Goal: Communication & Community: Ask a question

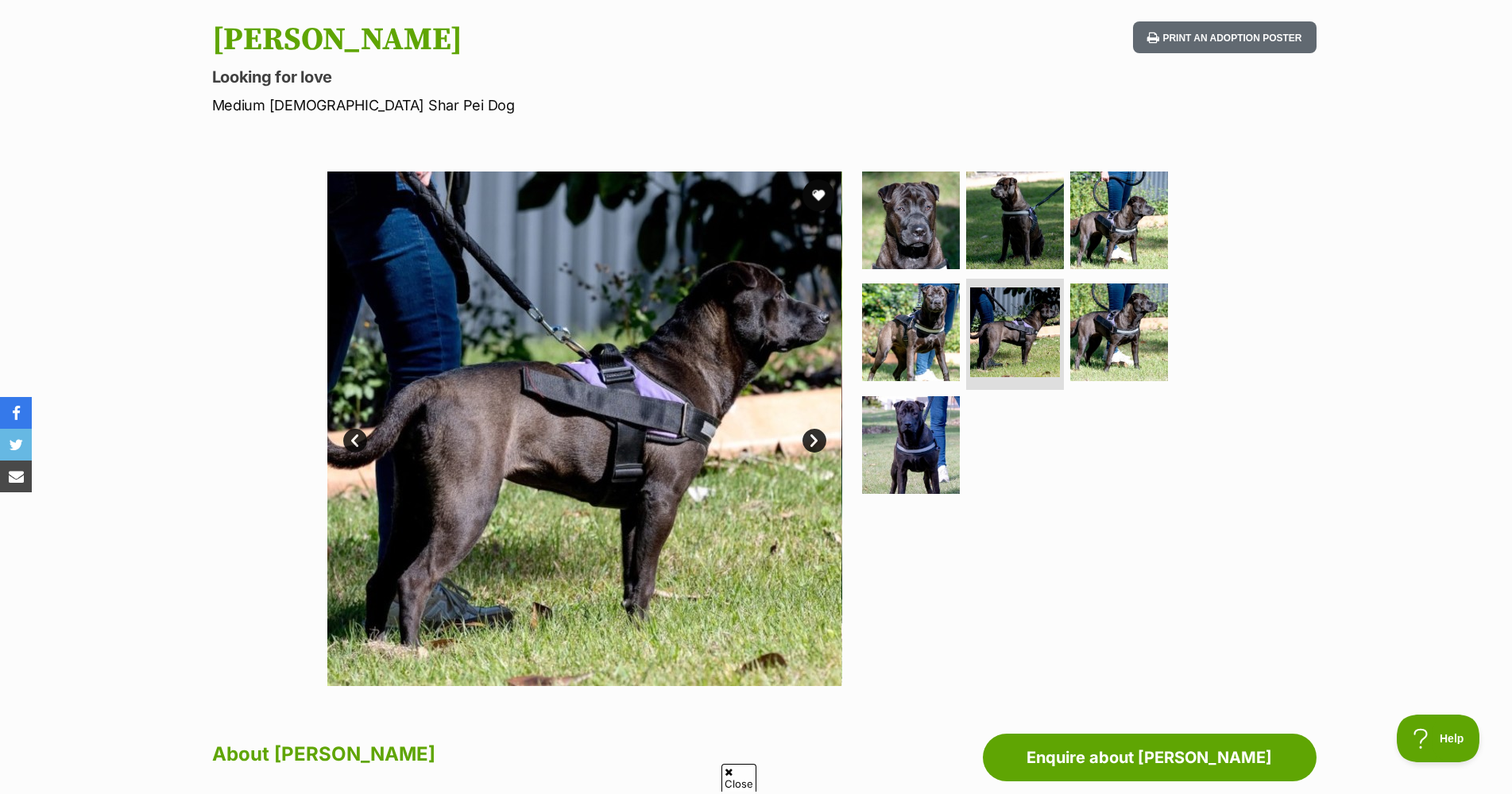
click at [817, 438] on link "Next" at bounding box center [813, 440] width 24 height 24
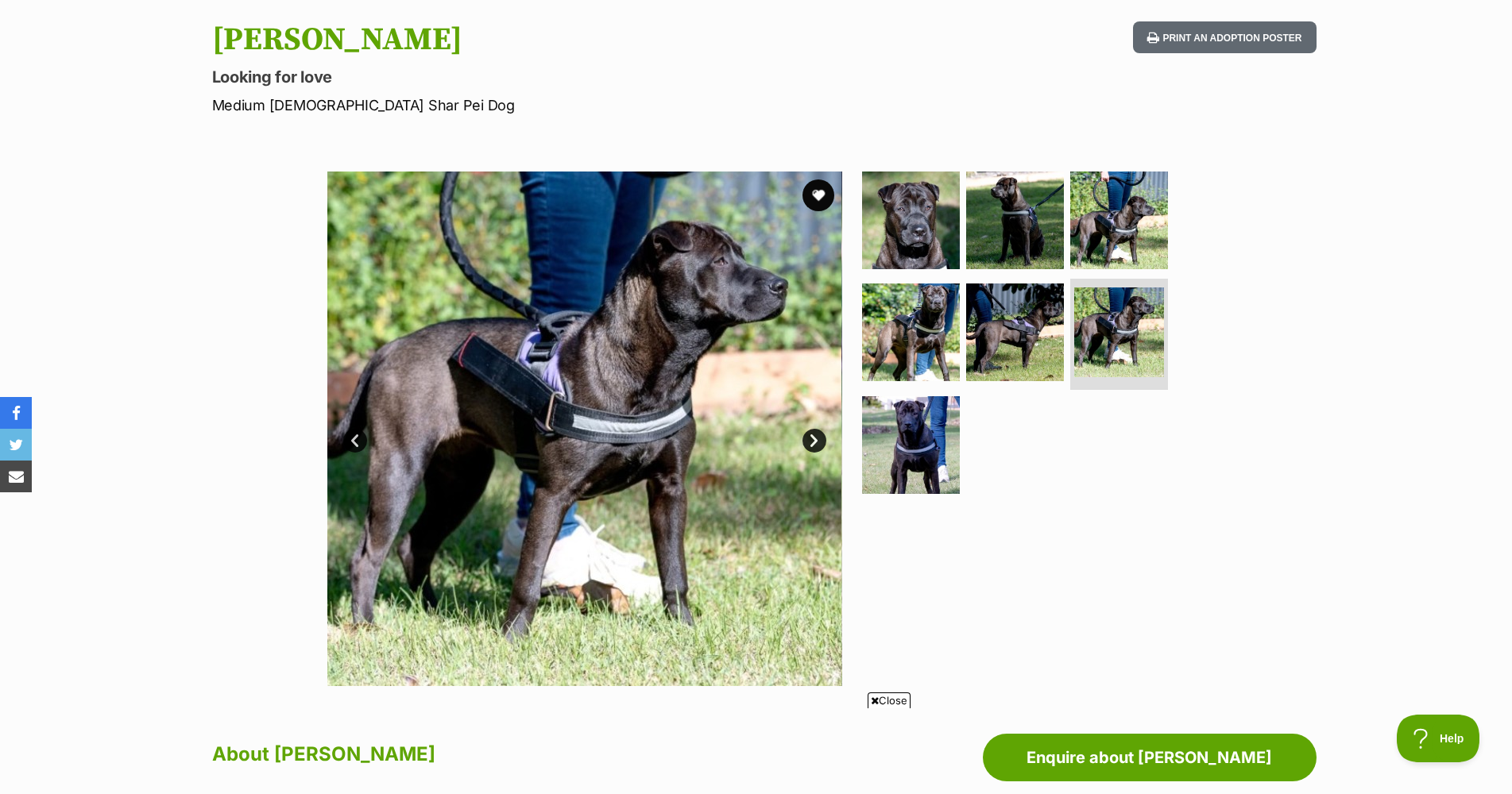
click at [817, 438] on link "Next" at bounding box center [813, 440] width 24 height 24
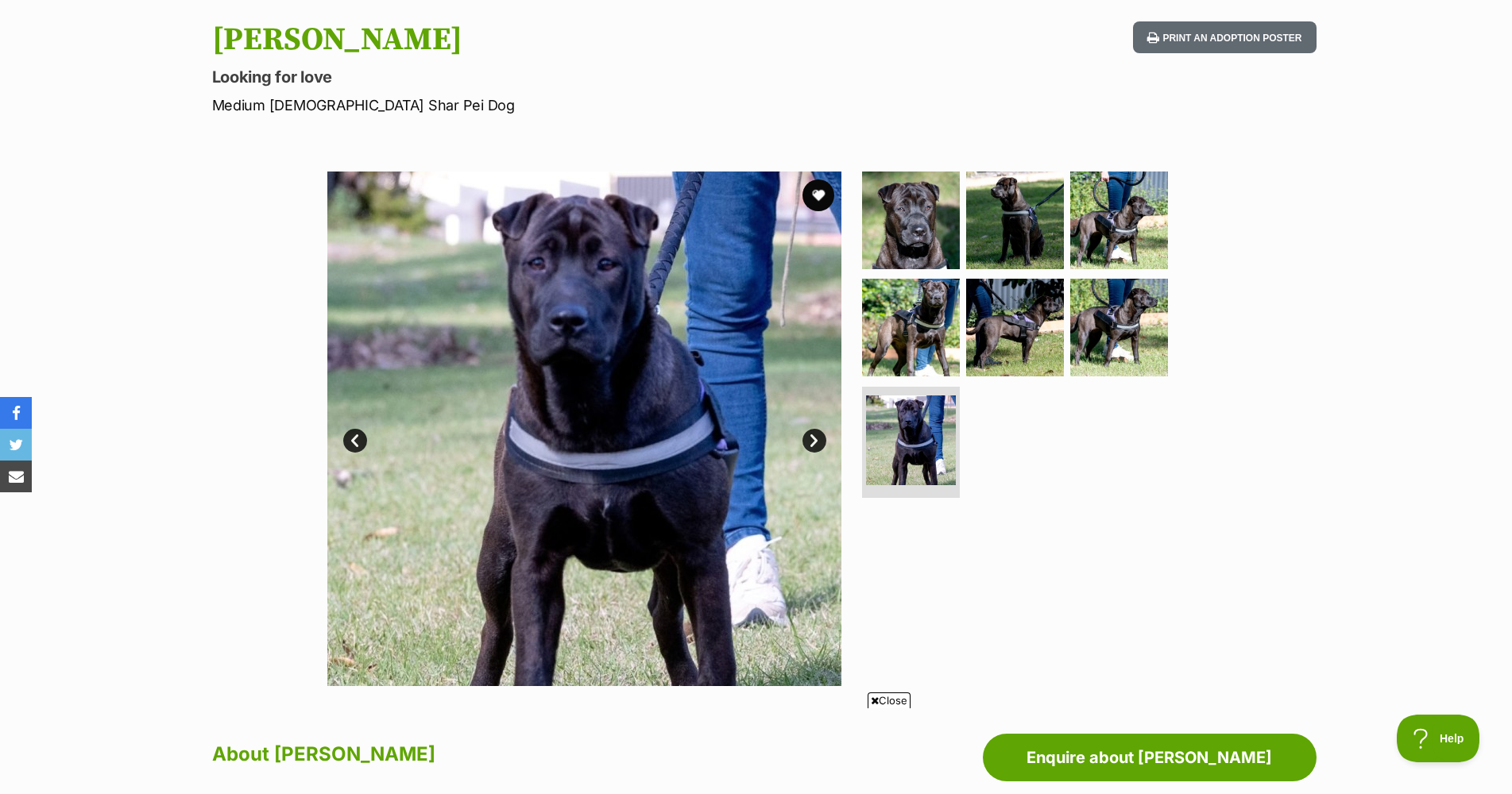
click at [817, 438] on link "Next" at bounding box center [813, 440] width 24 height 24
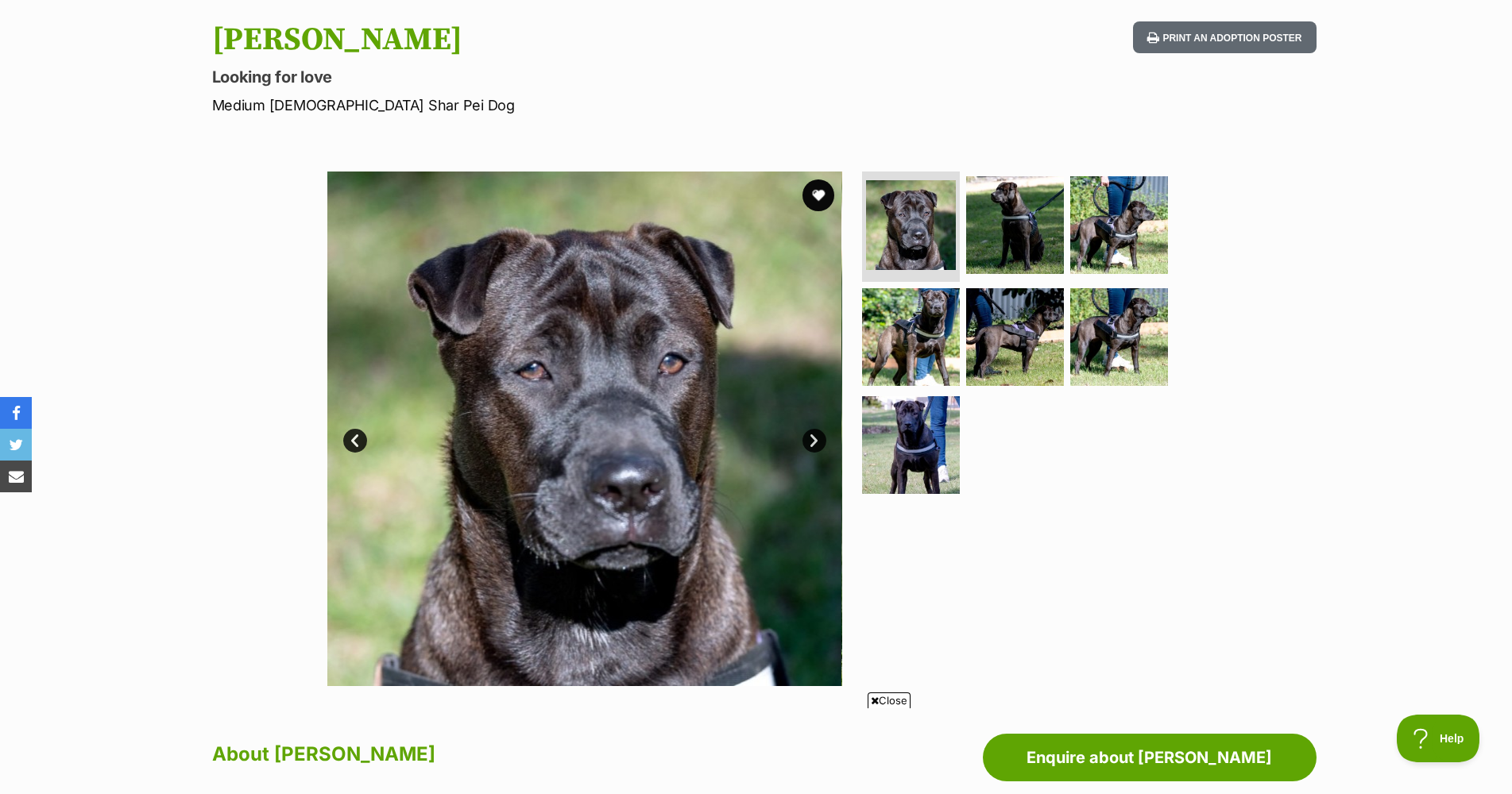
click at [817, 438] on link "Next" at bounding box center [813, 440] width 24 height 24
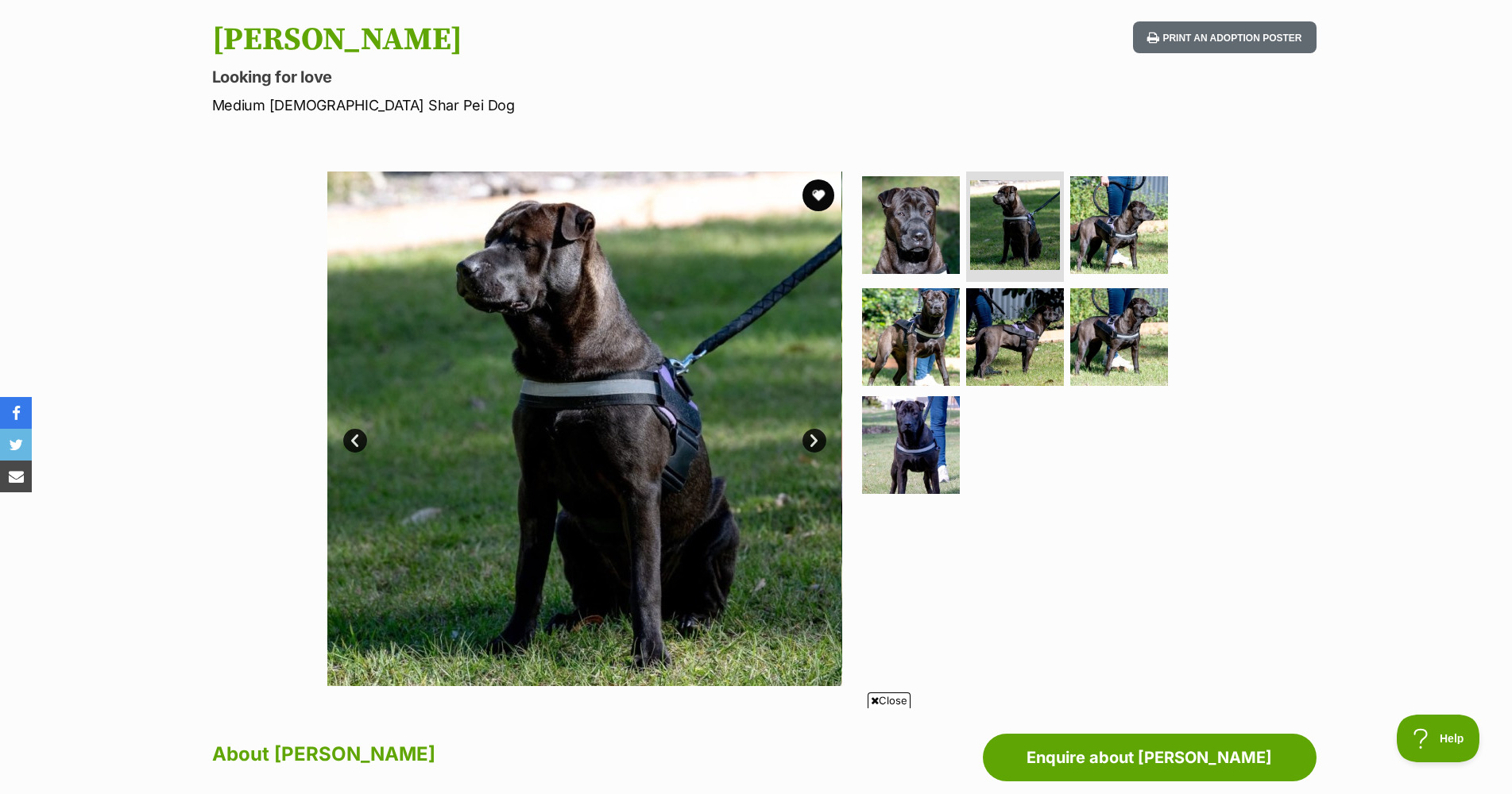
click at [817, 438] on link "Next" at bounding box center [813, 440] width 24 height 24
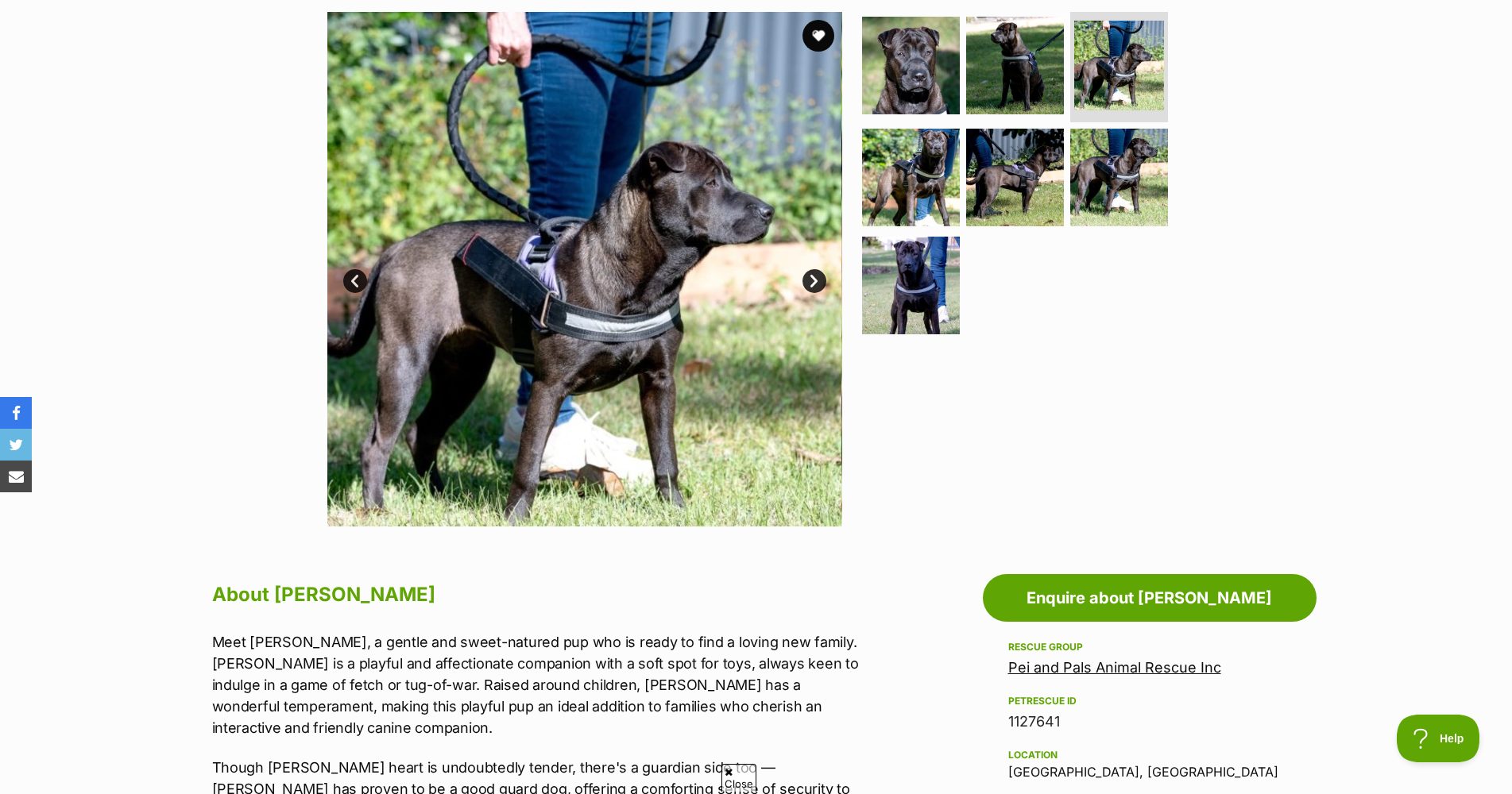
scroll to position [318, 0]
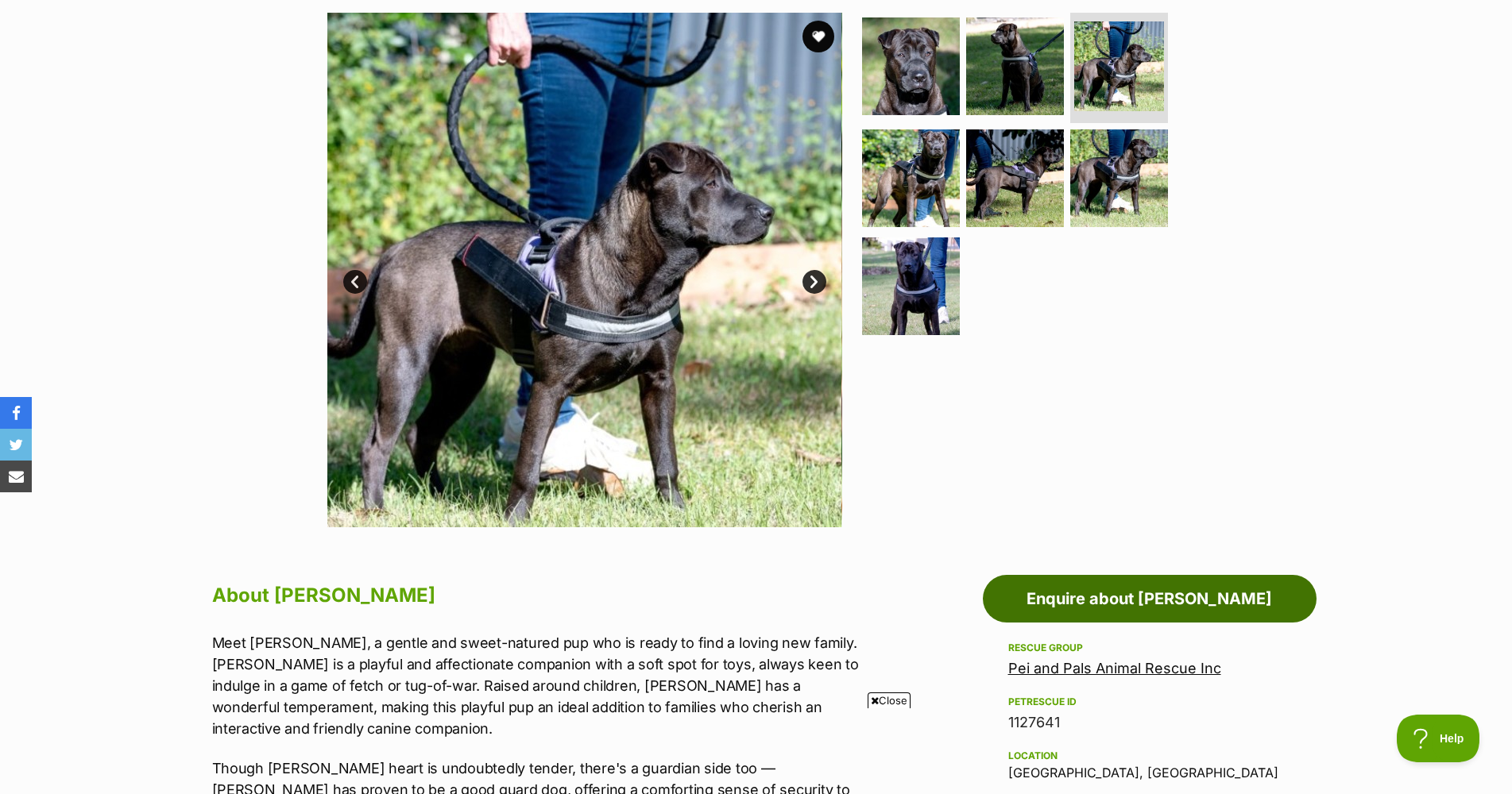
click at [1087, 599] on link "Enquire about [PERSON_NAME]" at bounding box center [1149, 599] width 334 height 47
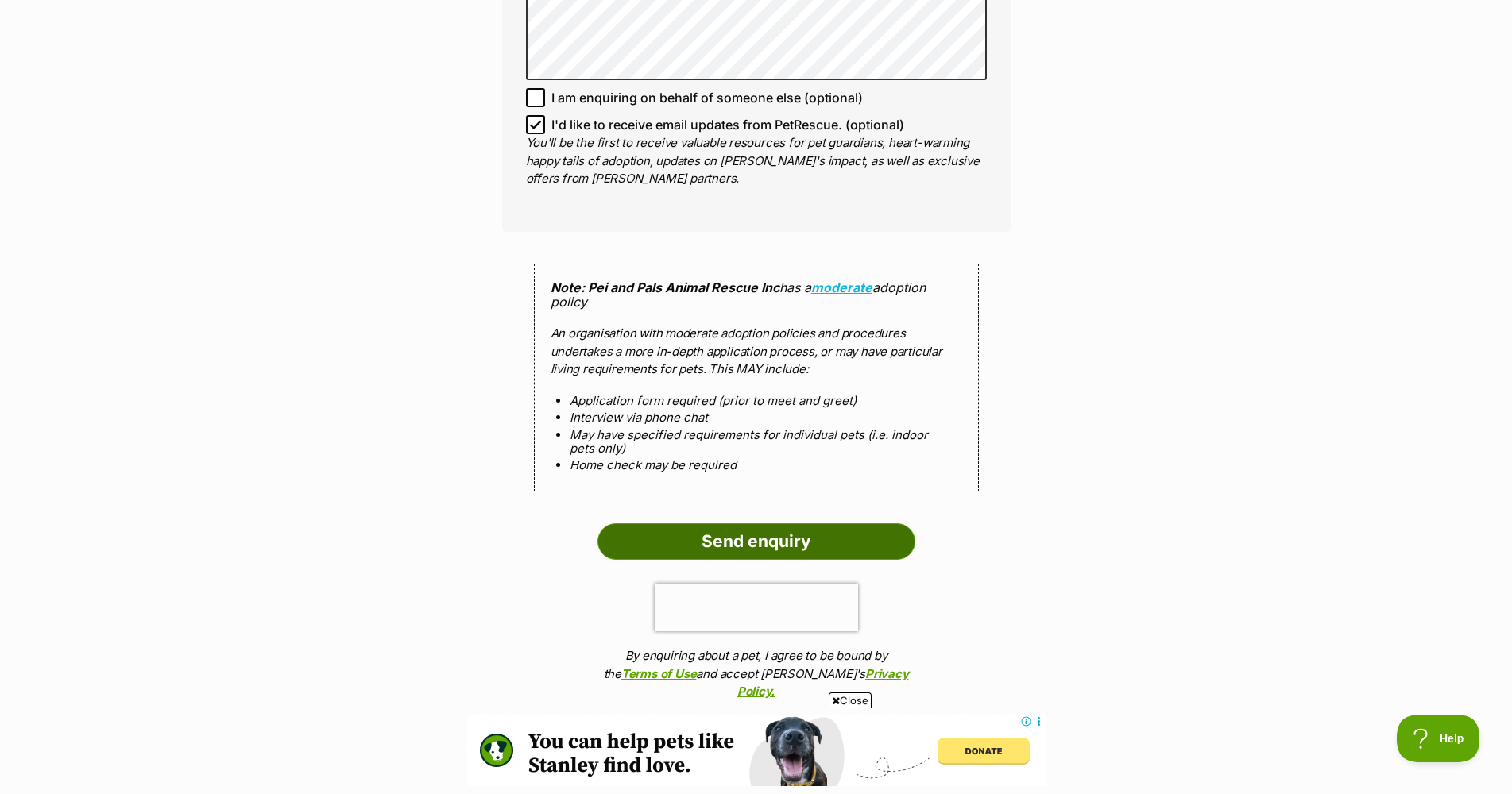
click at [758, 524] on input "Send enquiry" at bounding box center [756, 542] width 318 height 37
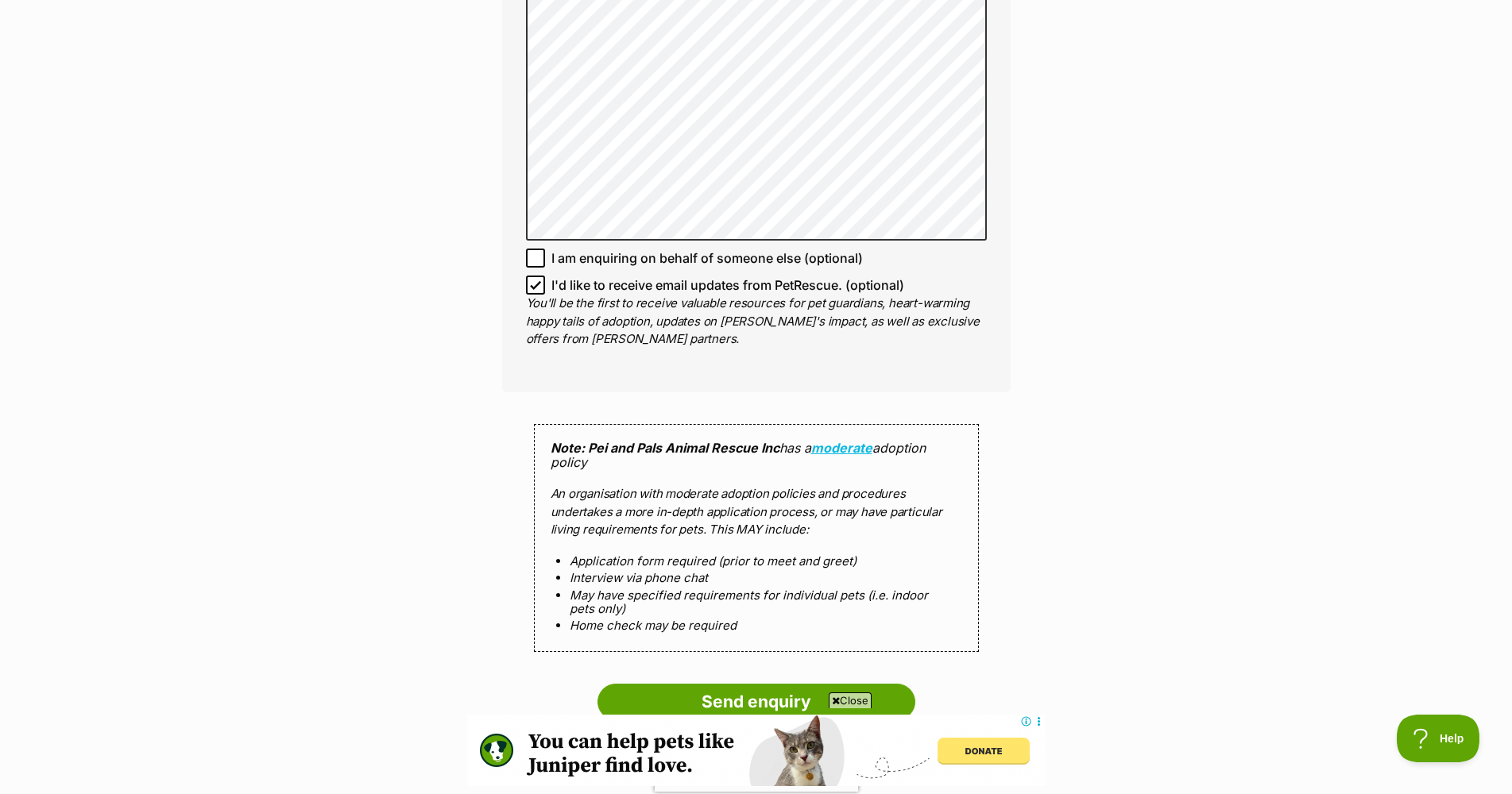
scroll to position [1430, 0]
click at [700, 683] on input "Send enquiry" at bounding box center [756, 701] width 318 height 37
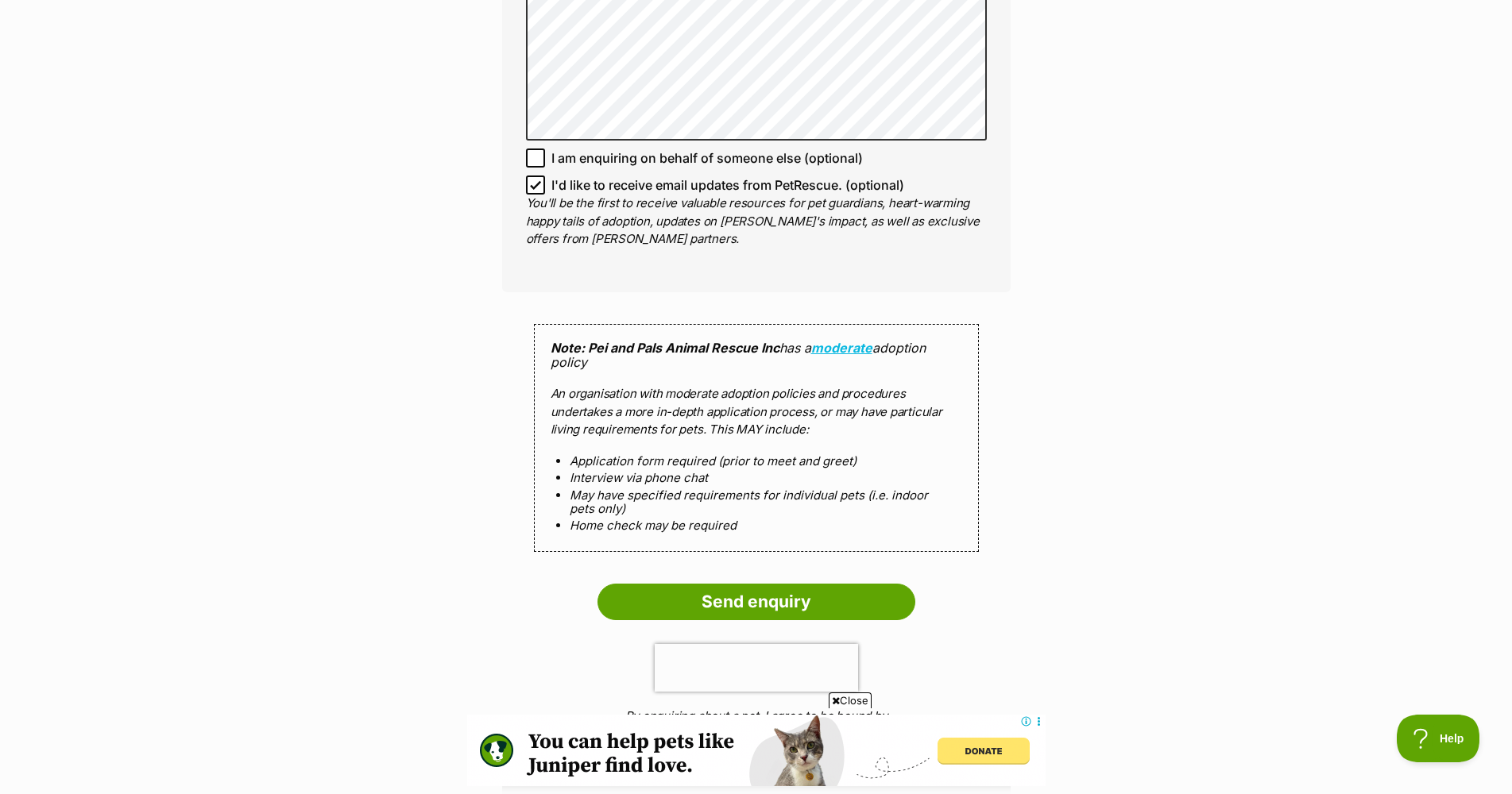
scroll to position [1669, 0]
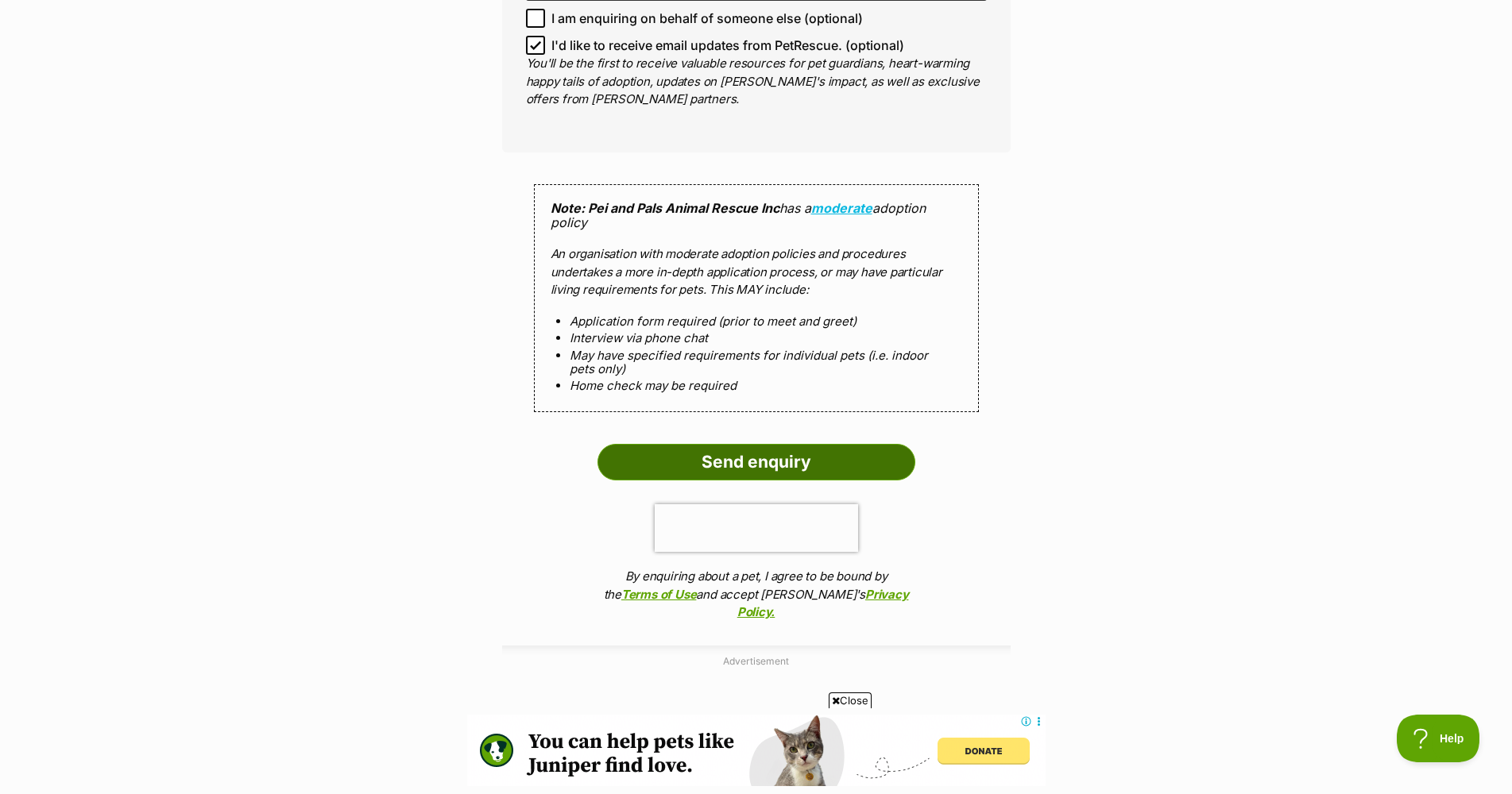
click at [746, 449] on input "Send enquiry" at bounding box center [756, 463] width 318 height 37
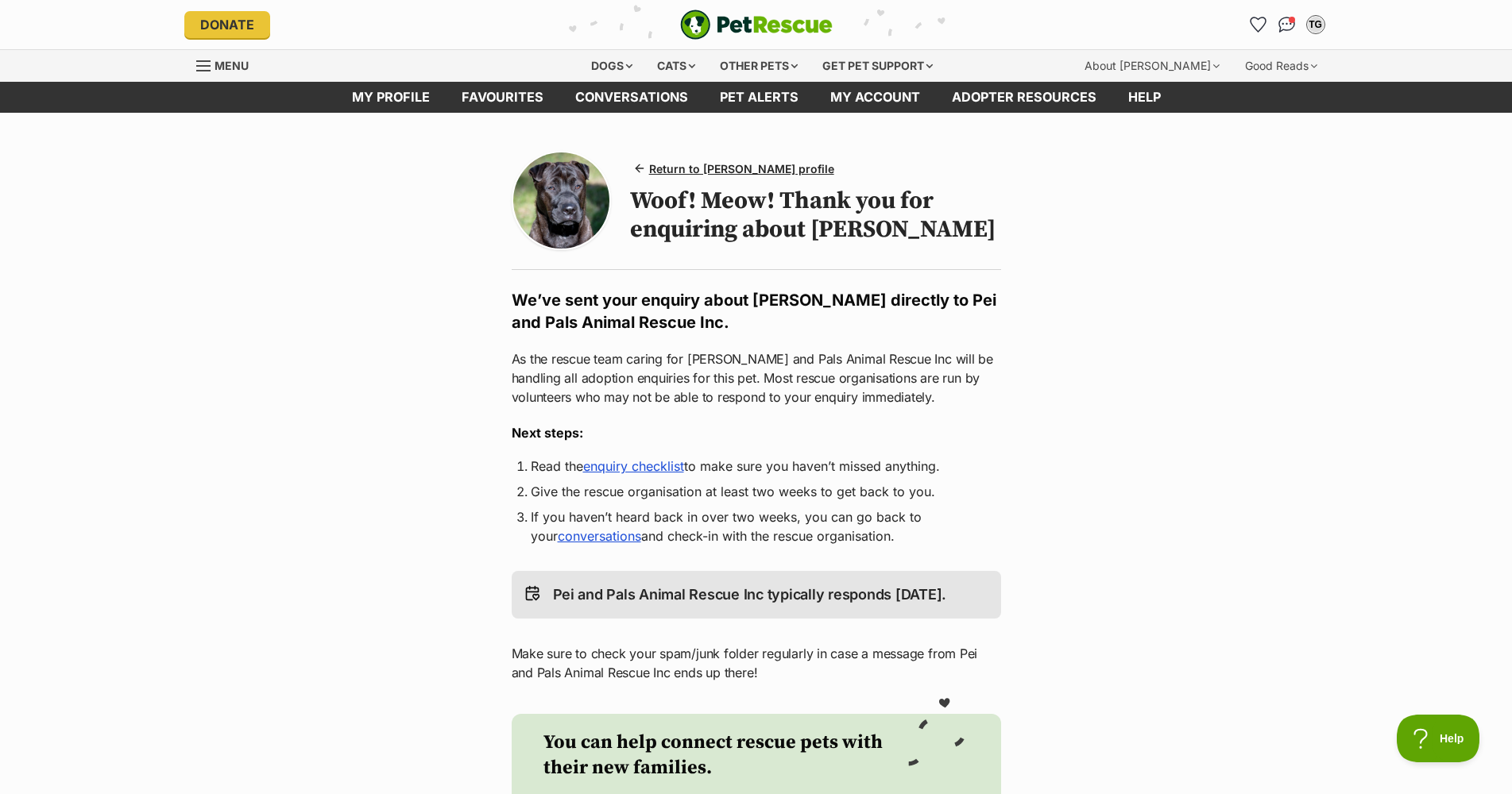
click at [343, 599] on main "Return to Dempsey's profile Woof! Meow! Thank you for enquiring about Dempsey W…" at bounding box center [756, 564] width 1512 height 901
